Goal: Task Accomplishment & Management: Use online tool/utility

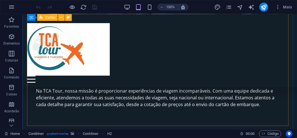
scroll to position [558, 0]
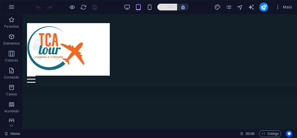
click at [163, 6] on icon "button" at bounding box center [162, 7] width 4 height 4
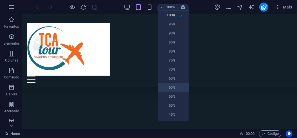
click at [170, 85] on h6 "60%" at bounding box center [168, 87] width 14 height 7
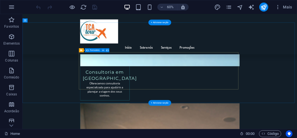
scroll to position [871, 0]
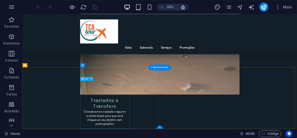
click at [108, 85] on div "Arraste aqui para substituir o conteúdo existente. Pressione “Ctrl” se quiser c…" at bounding box center [160, 71] width 275 height 115
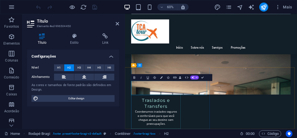
drag, startPoint x: 243, startPoint y: 142, endPoint x: 132, endPoint y: 126, distance: 111.6
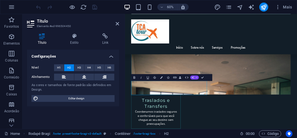
click at [193, 78] on icon "button" at bounding box center [193, 77] width 3 height 3
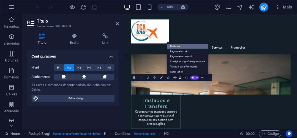
click at [179, 45] on link "Melhorar" at bounding box center [188, 46] width 42 height 5
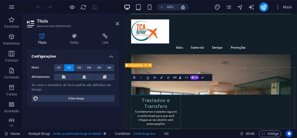
drag, startPoint x: 193, startPoint y: 142, endPoint x: 132, endPoint y: 121, distance: 64.2
click at [195, 76] on button "AI" at bounding box center [194, 78] width 9 height 4
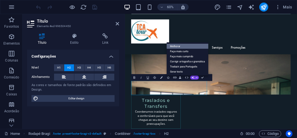
click at [178, 46] on link "Melhorar" at bounding box center [188, 46] width 42 height 5
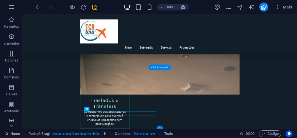
drag, startPoint x: 125, startPoint y: 182, endPoint x: 232, endPoint y: 176, distance: 107.2
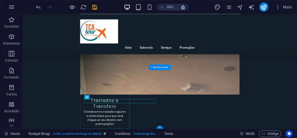
drag, startPoint x: 108, startPoint y: 112, endPoint x: 127, endPoint y: 158, distance: 49.6
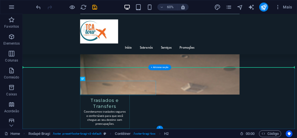
drag, startPoint x: 166, startPoint y: 136, endPoint x: 166, endPoint y: 117, distance: 18.3
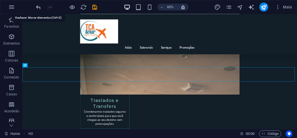
click at [39, 6] on icon "undo" at bounding box center [39, 7] width 6 height 6
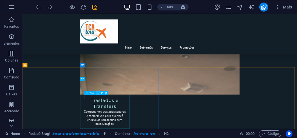
click at [97, 94] on icon at bounding box center [98, 93] width 2 height 4
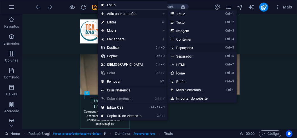
click at [185, 47] on link "Ctrl 5 Espaçador" at bounding box center [192, 47] width 48 height 8
select select "px"
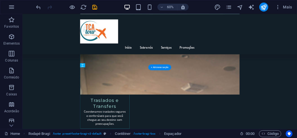
drag, startPoint x: 116, startPoint y: 111, endPoint x: 140, endPoint y: 152, distance: 48.0
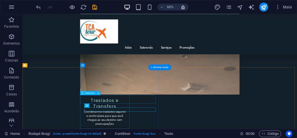
scroll to position [886, 0]
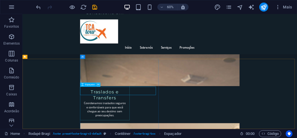
click at [98, 85] on icon at bounding box center [98, 85] width 2 height 4
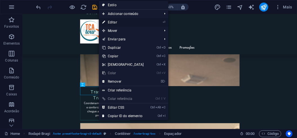
click at [115, 20] on link "⏎ Editar" at bounding box center [123, 22] width 48 height 8
select select "px"
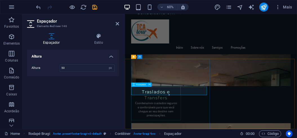
drag, startPoint x: 294, startPoint y: 108, endPoint x: 199, endPoint y: 139, distance: 99.9
drag, startPoint x: 294, startPoint y: 109, endPoint x: 199, endPoint y: 138, distance: 99.3
click at [201, 94] on div "48.441098000000004px" at bounding box center [169, 91] width 76 height 8
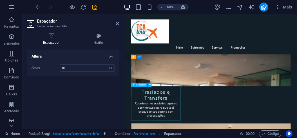
click at [70, 69] on input "48" at bounding box center [87, 68] width 54 height 7
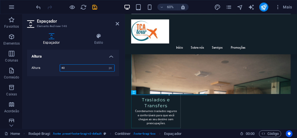
scroll to position [883, 0]
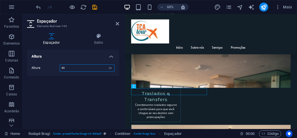
type input "4"
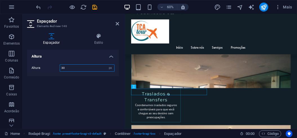
scroll to position [880, 0]
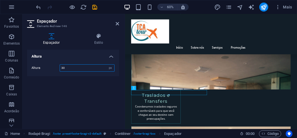
type input "3"
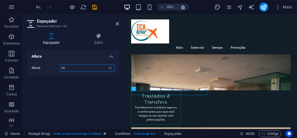
type input "2"
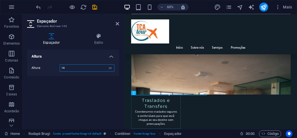
scroll to position [877, 0]
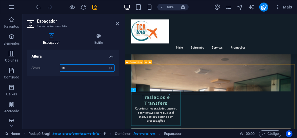
type input "18"
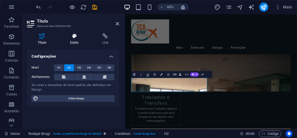
click at [72, 39] on icon at bounding box center [74, 36] width 30 height 6
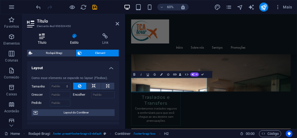
click at [45, 38] on icon at bounding box center [42, 36] width 30 height 6
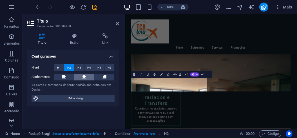
click at [88, 77] on button at bounding box center [84, 77] width 20 height 7
click at [61, 77] on button at bounding box center [64, 77] width 20 height 7
click at [107, 77] on button at bounding box center [104, 77] width 20 height 7
click at [81, 77] on button at bounding box center [84, 77] width 20 height 7
click at [69, 77] on button at bounding box center [64, 77] width 20 height 7
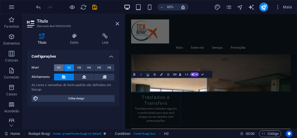
click at [58, 66] on span "H1" at bounding box center [59, 67] width 4 height 7
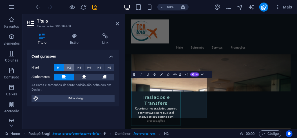
click at [66, 66] on button "H2" at bounding box center [69, 67] width 10 height 7
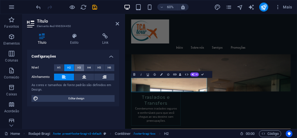
click at [76, 69] on button "H3" at bounding box center [79, 67] width 10 height 7
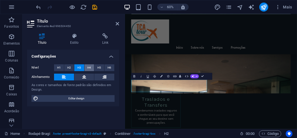
click at [87, 69] on button "H4" at bounding box center [90, 67] width 10 height 7
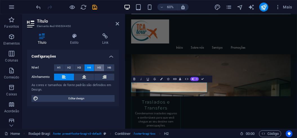
click at [100, 69] on span "H5" at bounding box center [99, 67] width 4 height 7
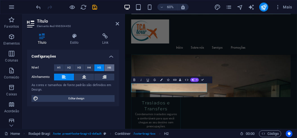
click at [109, 69] on span "H6" at bounding box center [110, 67] width 4 height 7
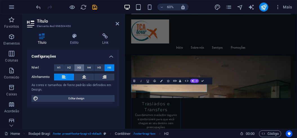
click at [76, 68] on button "H3" at bounding box center [79, 67] width 10 height 7
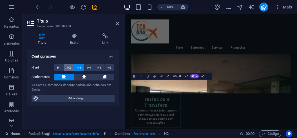
click at [70, 67] on span "H2" at bounding box center [69, 67] width 4 height 7
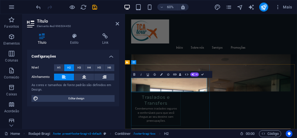
drag, startPoint x: 245, startPoint y: 137, endPoint x: 136, endPoint y: 131, distance: 110.0
click at [73, 39] on icon at bounding box center [74, 36] width 30 height 6
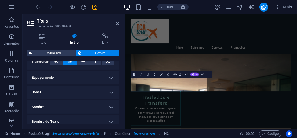
scroll to position [72, 0]
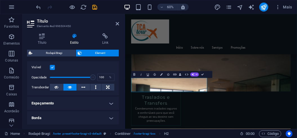
click at [49, 104] on h4 "Espaçamento" at bounding box center [73, 103] width 92 height 14
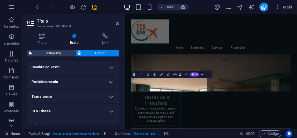
scroll to position [197, 0]
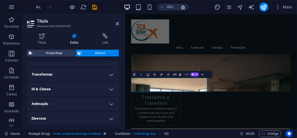
click at [52, 91] on h4 "ID & Classe" at bounding box center [73, 89] width 92 height 14
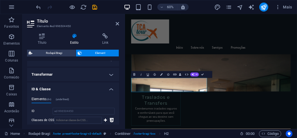
scroll to position [247, 0]
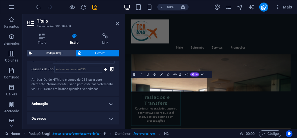
click at [61, 103] on h4 "Animação" at bounding box center [73, 104] width 92 height 14
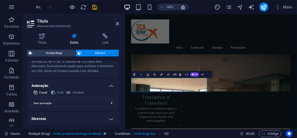
click at [67, 114] on h4 "Diversos" at bounding box center [73, 119] width 92 height 14
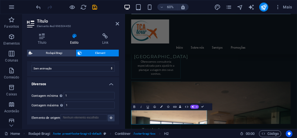
scroll to position [249, 0]
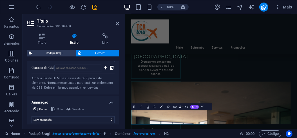
click at [117, 21] on h2 "Título" at bounding box center [78, 21] width 82 height 5
click at [117, 24] on icon at bounding box center [117, 23] width 3 height 5
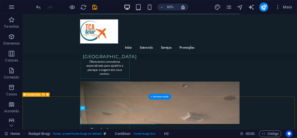
scroll to position [874, 0]
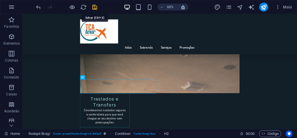
click at [94, 8] on icon "save" at bounding box center [95, 7] width 6 height 6
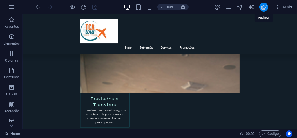
click at [266, 7] on icon "publish" at bounding box center [264, 7] width 6 height 6
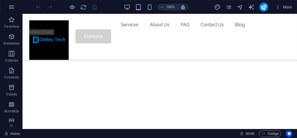
scroll to position [154, 0]
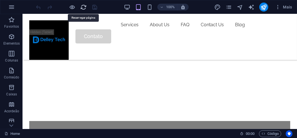
click at [84, 6] on icon "reload" at bounding box center [84, 7] width 6 height 6
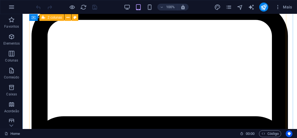
scroll to position [845, 0]
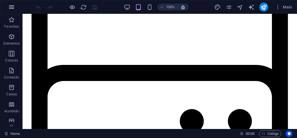
click at [12, 4] on icon "button" at bounding box center [11, 7] width 7 height 7
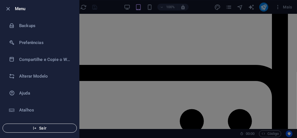
click at [41, 127] on span "Sair" at bounding box center [39, 128] width 65 height 5
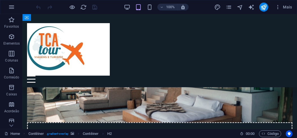
scroll to position [558, 0]
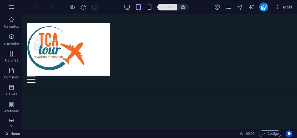
click at [160, 7] on icon "button" at bounding box center [162, 7] width 4 height 4
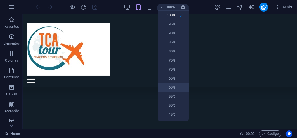
click at [168, 89] on h6 "60%" at bounding box center [168, 87] width 14 height 7
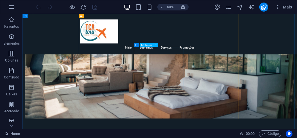
scroll to position [313, 0]
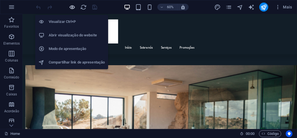
click at [73, 6] on icon "button" at bounding box center [72, 7] width 6 height 6
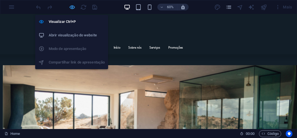
click at [71, 7] on icon "button" at bounding box center [72, 7] width 6 height 6
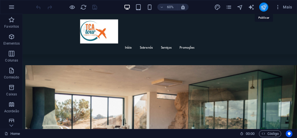
click at [265, 9] on icon "publish" at bounding box center [264, 7] width 6 height 6
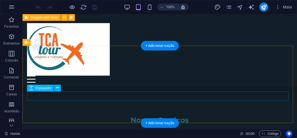
scroll to position [660, 0]
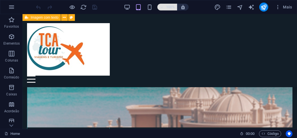
click at [166, 6] on span "100%" at bounding box center [167, 7] width 15 height 7
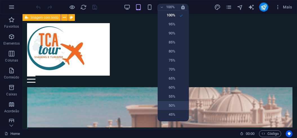
click at [174, 102] on h6 "50%" at bounding box center [168, 105] width 14 height 7
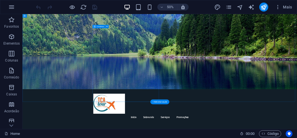
scroll to position [0, 0]
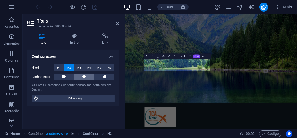
click at [86, 76] on icon at bounding box center [84, 77] width 4 height 7
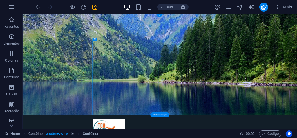
scroll to position [25, 0]
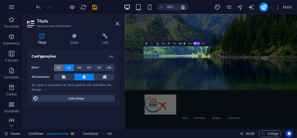
click at [60, 66] on span "H1" at bounding box center [59, 67] width 4 height 7
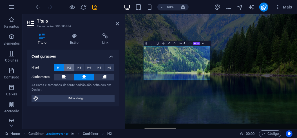
click at [69, 65] on span "H2" at bounding box center [69, 67] width 4 height 7
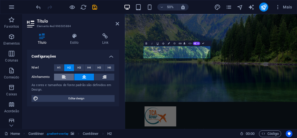
click at [62, 76] on button at bounding box center [64, 77] width 20 height 7
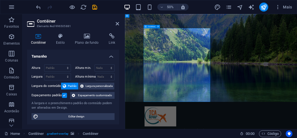
click at [96, 8] on icon "save" at bounding box center [95, 7] width 6 height 6
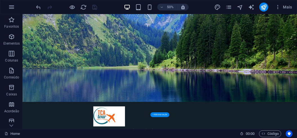
scroll to position [0, 0]
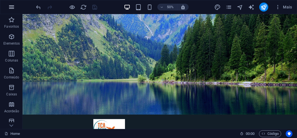
click at [12, 5] on icon "button" at bounding box center [11, 7] width 7 height 7
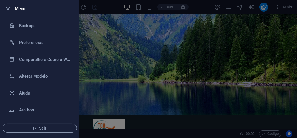
click at [12, 5] on li "Menu" at bounding box center [39, 8] width 79 height 17
click at [229, 31] on div at bounding box center [148, 69] width 297 height 138
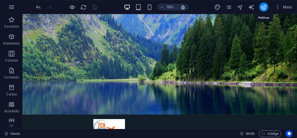
click at [263, 7] on icon "publish" at bounding box center [264, 7] width 6 height 6
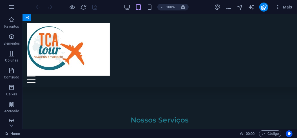
scroll to position [660, 0]
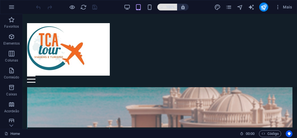
click at [163, 5] on icon "button" at bounding box center [162, 7] width 4 height 4
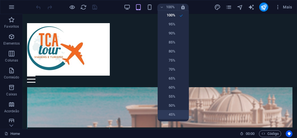
click at [169, 112] on h6 "45%" at bounding box center [168, 114] width 14 height 7
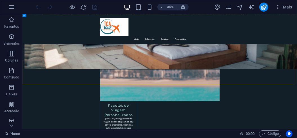
scroll to position [402, 0]
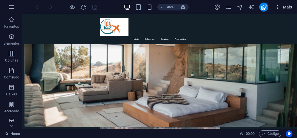
click at [278, 8] on icon "button" at bounding box center [278, 7] width 6 height 6
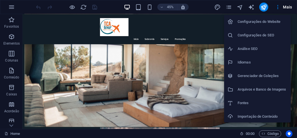
scroll to position [41, 0]
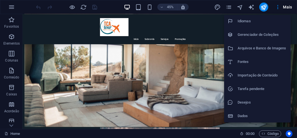
click at [245, 101] on h6 "Desejos" at bounding box center [263, 102] width 50 height 7
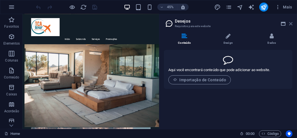
click at [292, 23] on icon at bounding box center [290, 23] width 3 height 5
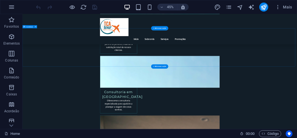
scroll to position [813, 0]
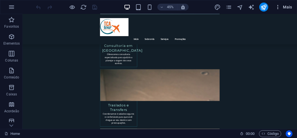
click at [278, 8] on icon "button" at bounding box center [278, 7] width 6 height 6
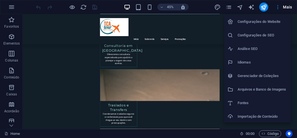
click at [90, 101] on div at bounding box center [148, 69] width 297 height 138
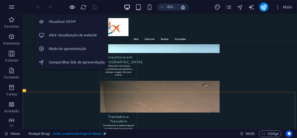
click at [73, 8] on icon "button" at bounding box center [72, 7] width 6 height 6
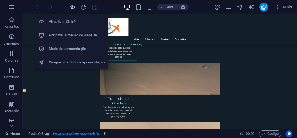
scroll to position [773, 0]
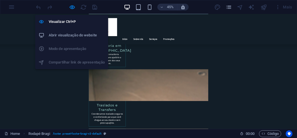
click at [65, 36] on h6 "Abrir visualização do website" at bounding box center [77, 35] width 56 height 7
click at [73, 7] on icon "button" at bounding box center [72, 7] width 6 height 6
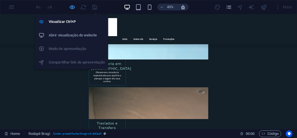
scroll to position [787, 0]
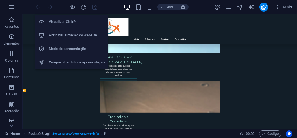
click at [66, 50] on h6 "Modo de apresentação" at bounding box center [77, 48] width 56 height 7
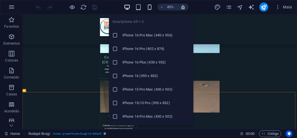
click at [148, 4] on icon "button" at bounding box center [150, 7] width 6 height 6
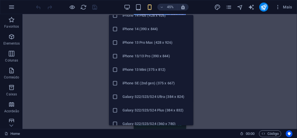
scroll to position [179, 0]
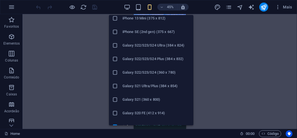
click at [154, 62] on h6 "Galaxy S22/S23/S24 Plus (384 x 832)" at bounding box center [157, 59] width 68 height 7
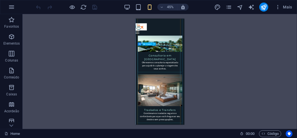
scroll to position [871, 0]
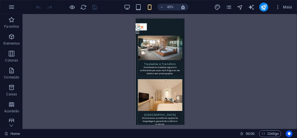
click at [59, 4] on div at bounding box center [61, 7] width 7 height 7
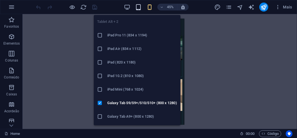
click at [140, 7] on icon "button" at bounding box center [138, 7] width 6 height 6
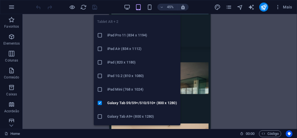
scroll to position [849, 0]
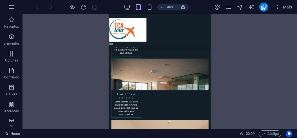
click at [123, 6] on div "45% Mais" at bounding box center [165, 7] width 260 height 9
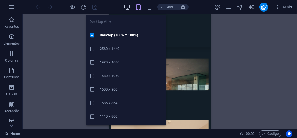
click at [127, 7] on icon "button" at bounding box center [127, 7] width 6 height 6
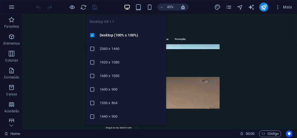
scroll to position [807, 0]
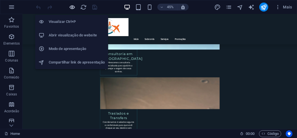
click at [72, 6] on icon "button" at bounding box center [72, 7] width 6 height 6
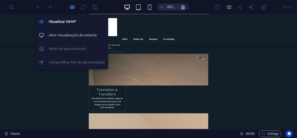
scroll to position [773, 0]
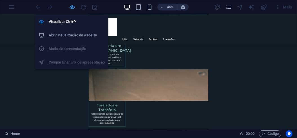
click at [72, 6] on icon "button" at bounding box center [72, 7] width 6 height 6
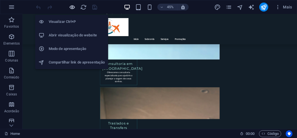
scroll to position [807, 0]
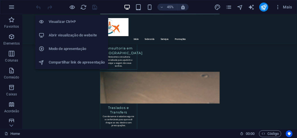
click at [75, 48] on h6 "Modo de apresentação" at bounding box center [77, 48] width 56 height 7
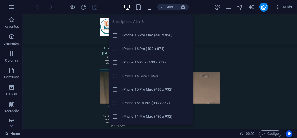
click at [151, 6] on icon "button" at bounding box center [150, 7] width 6 height 6
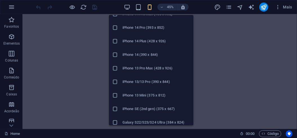
scroll to position [205, 0]
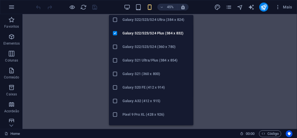
click at [149, 87] on h6 "Galaxy S20 FE (412 x 914)" at bounding box center [157, 87] width 68 height 7
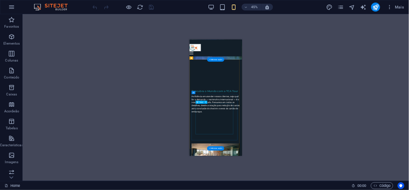
scroll to position [0, 0]
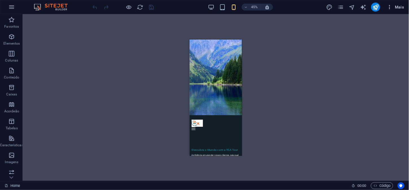
click at [297, 9] on icon "button" at bounding box center [390, 7] width 6 height 6
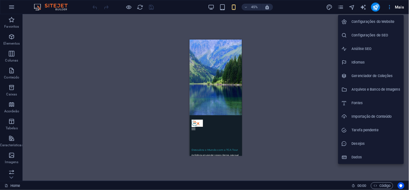
click at [297, 9] on div at bounding box center [204, 95] width 409 height 190
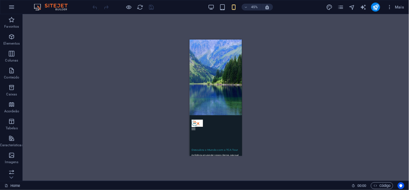
click at [151, 9] on div at bounding box center [123, 7] width 63 height 9
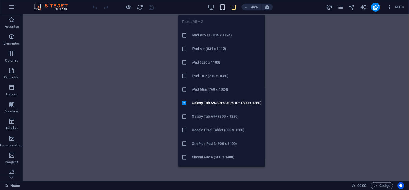
click at [224, 8] on icon "button" at bounding box center [222, 7] width 6 height 6
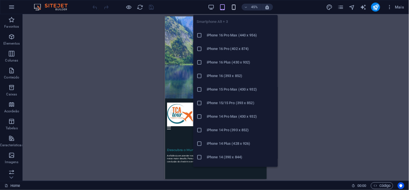
click at [235, 6] on icon "button" at bounding box center [233, 7] width 6 height 6
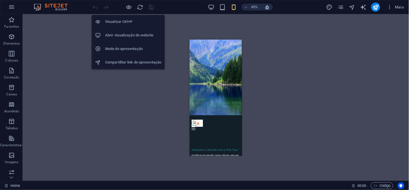
click at [121, 23] on h6 "Visualizar Ctrl+P" at bounding box center [133, 21] width 56 height 7
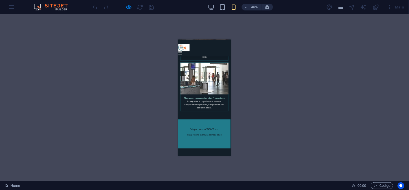
scroll to position [916, 0]
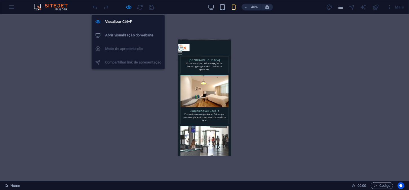
click at [126, 31] on li "Abrir visualização do website" at bounding box center [128, 35] width 73 height 14
click at [130, 9] on icon "button" at bounding box center [129, 7] width 6 height 6
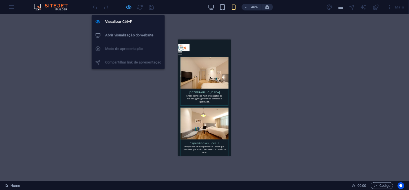
scroll to position [937, 0]
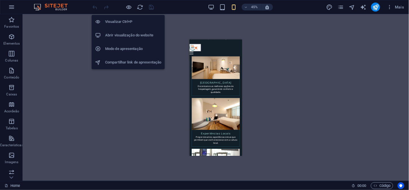
click at [125, 50] on h6 "Modo de apresentação" at bounding box center [133, 48] width 56 height 7
click at [126, 9] on icon "button" at bounding box center [129, 7] width 6 height 6
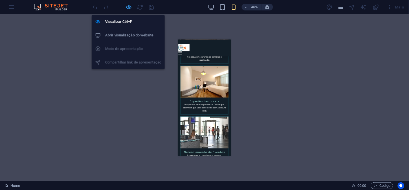
scroll to position [916, 0]
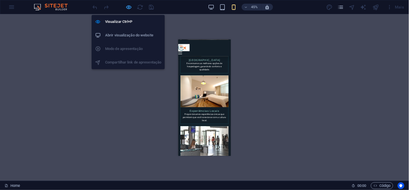
click at [131, 6] on icon "button" at bounding box center [129, 7] width 6 height 6
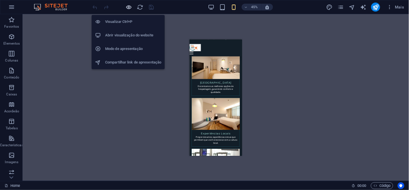
click at [131, 6] on icon "button" at bounding box center [129, 7] width 6 height 6
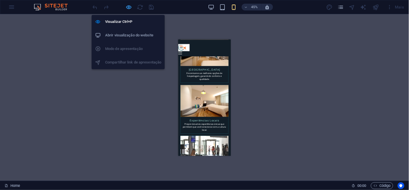
click at [130, 6] on icon "button" at bounding box center [129, 7] width 6 height 6
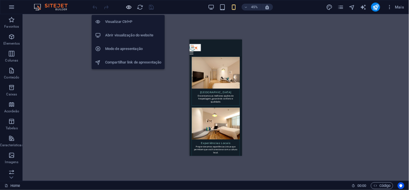
scroll to position [937, 0]
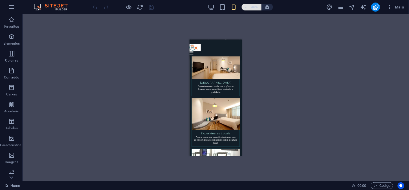
click at [242, 6] on button "45%" at bounding box center [251, 7] width 20 height 7
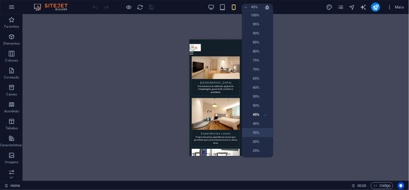
click at [250, 130] on h6 "35%" at bounding box center [252, 132] width 14 height 7
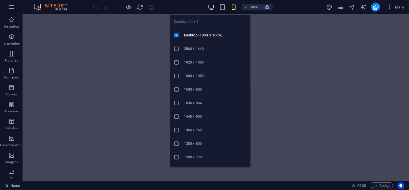
click at [208, 8] on icon "button" at bounding box center [211, 7] width 6 height 6
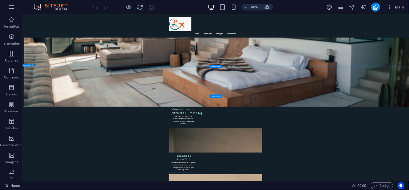
scroll to position [522, 0]
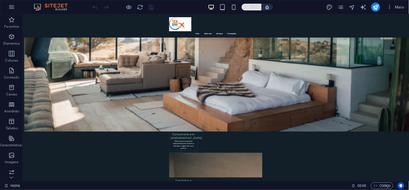
click at [244, 5] on span "35%" at bounding box center [251, 7] width 15 height 7
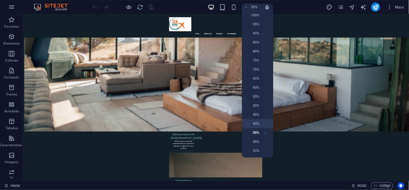
click at [252, 119] on li "40%" at bounding box center [257, 123] width 31 height 9
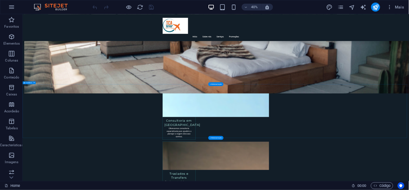
scroll to position [476, 0]
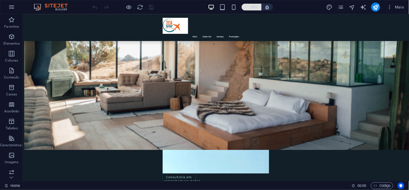
click at [244, 7] on icon "button" at bounding box center [246, 7] width 4 height 4
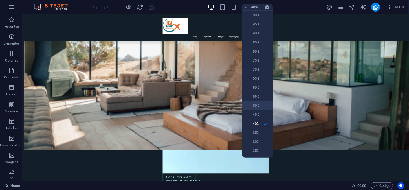
click at [256, 102] on h6 "50%" at bounding box center [252, 105] width 14 height 7
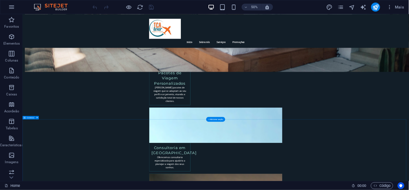
scroll to position [405, 0]
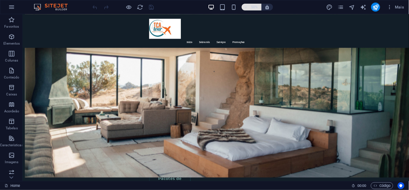
click at [247, 6] on icon "button" at bounding box center [246, 7] width 4 height 4
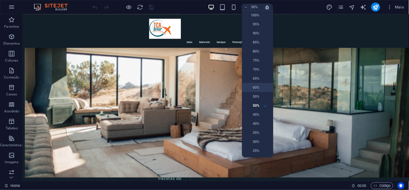
click at [255, 88] on h6 "60%" at bounding box center [252, 87] width 14 height 7
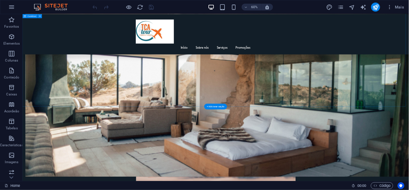
scroll to position [582, 0]
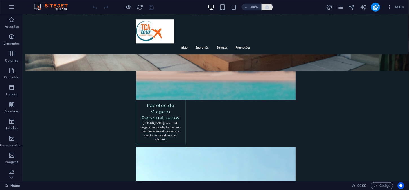
click at [267, 8] on icon "button" at bounding box center [267, 7] width 5 height 5
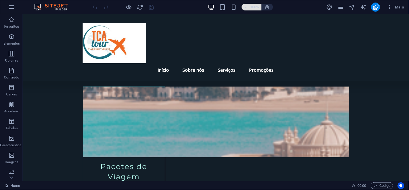
click at [246, 6] on icon "button" at bounding box center [246, 7] width 4 height 4
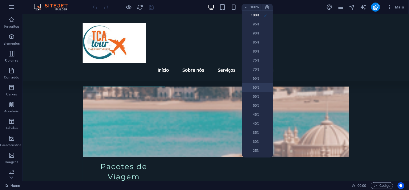
click at [257, 85] on h6 "60%" at bounding box center [252, 87] width 14 height 7
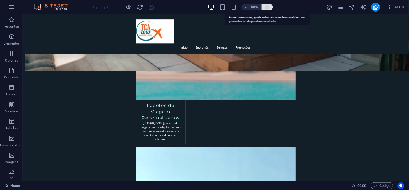
click at [266, 7] on icon "button" at bounding box center [267, 7] width 5 height 5
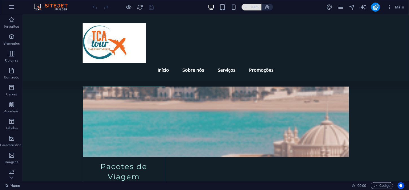
click at [249, 6] on span "100%" at bounding box center [251, 7] width 15 height 7
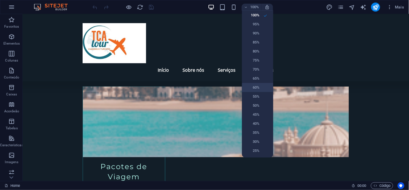
click at [261, 85] on li "60%" at bounding box center [257, 87] width 31 height 9
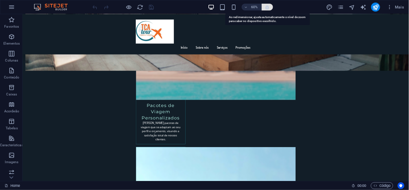
click at [265, 9] on icon "button" at bounding box center [267, 7] width 5 height 5
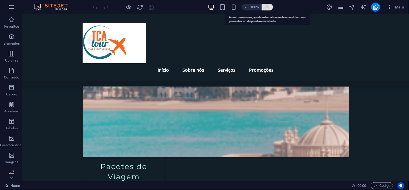
click at [265, 9] on icon "button" at bounding box center [267, 7] width 5 height 5
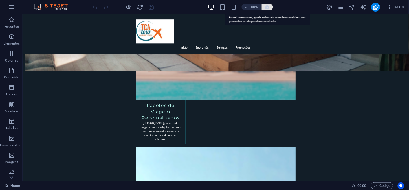
click at [265, 8] on icon "button" at bounding box center [267, 7] width 5 height 5
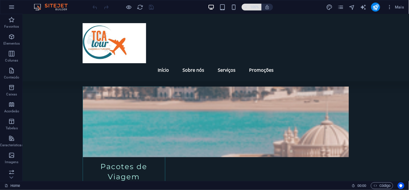
click at [245, 6] on icon "button" at bounding box center [246, 7] width 4 height 4
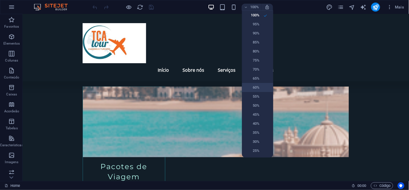
click at [256, 86] on h6 "60%" at bounding box center [252, 87] width 14 height 7
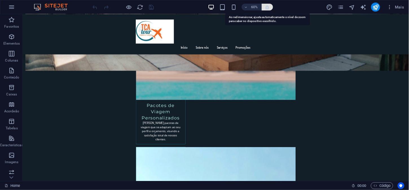
drag, startPoint x: 266, startPoint y: 6, endPoint x: 244, endPoint y: 11, distance: 22.3
click at [266, 6] on icon "button" at bounding box center [267, 7] width 5 height 5
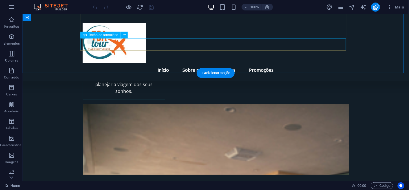
scroll to position [902, 0]
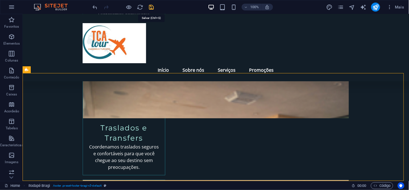
click at [154, 5] on icon "save" at bounding box center [151, 7] width 6 height 6
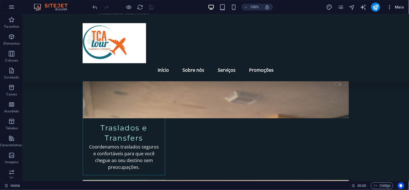
click at [297, 7] on icon "button" at bounding box center [390, 7] width 6 height 6
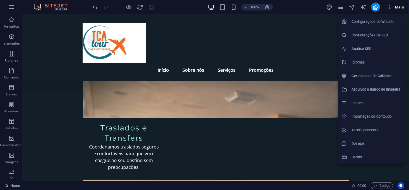
click at [297, 7] on div at bounding box center [204, 95] width 409 height 190
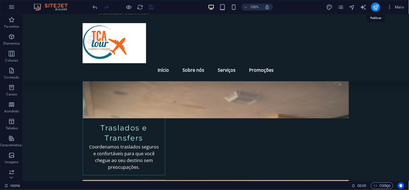
click at [297, 10] on icon "publish" at bounding box center [375, 7] width 6 height 6
